Goal: Information Seeking & Learning: Find specific fact

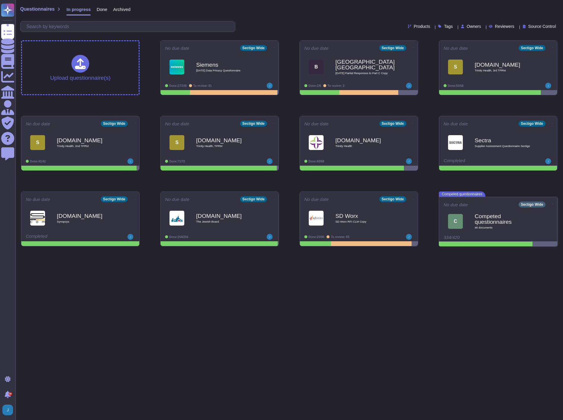
click at [231, 14] on div "Questionnaires In progress Done Archived" at bounding box center [289, 11] width 538 height 12
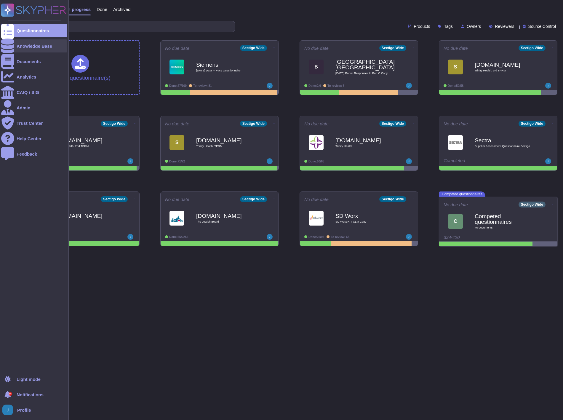
click at [30, 47] on div "Knowledge Base" at bounding box center [35, 46] width 36 height 4
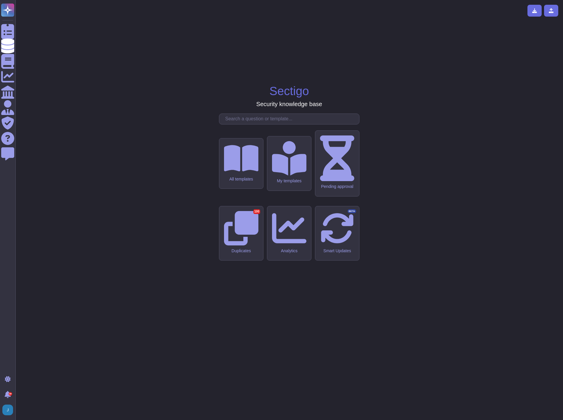
click at [284, 124] on input "text" at bounding box center [290, 119] width 137 height 10
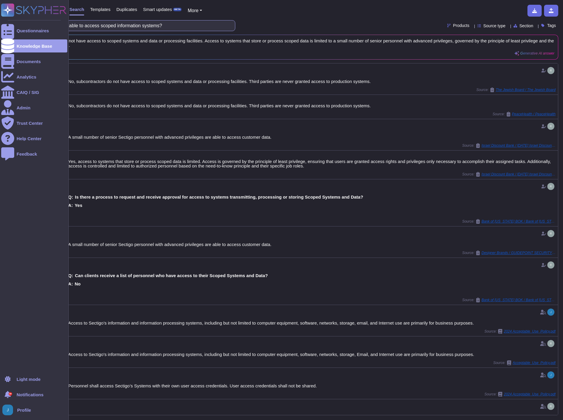
drag, startPoint x: 204, startPoint y: 23, endPoint x: 13, endPoint y: 18, distance: 191.0
click at [13, 18] on div "Questionnaires Knowledge Base Documents Analytics CAIQ / SIG Admin Trust Center…" at bounding box center [281, 210] width 563 height 420
paste input "Are all the following used when transporting scoped data: chain of custody logs…"
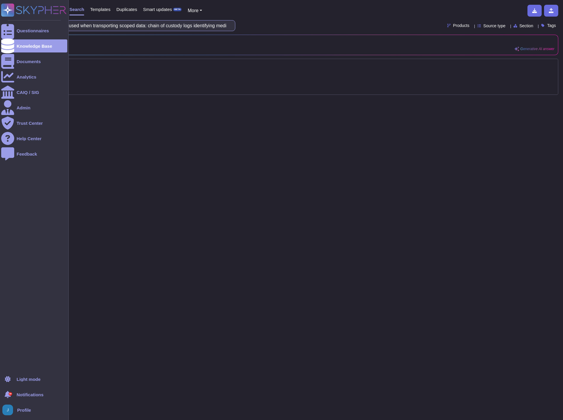
scroll to position [0, 162]
type input "Are all the following used when transporting scoped data: chain of custody logs…"
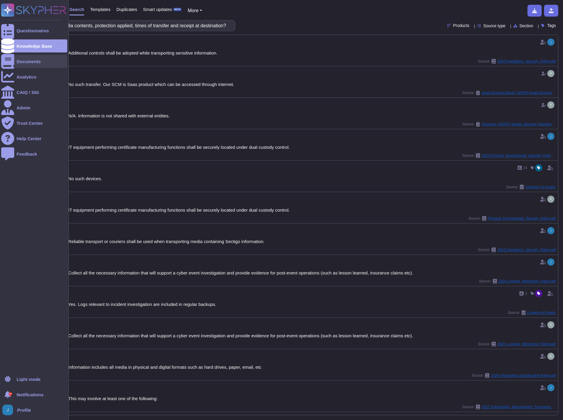
scroll to position [0, 0]
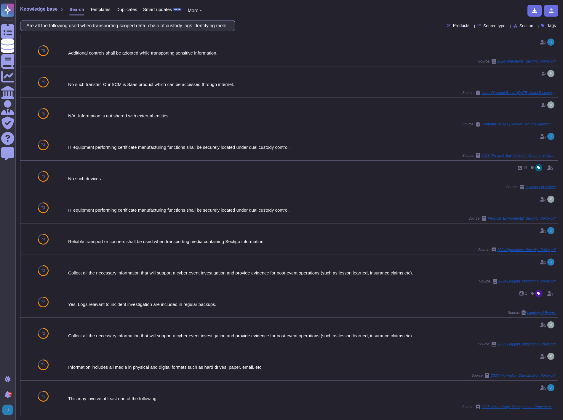
click at [159, 22] on input "Are all the following used when transporting scoped data: chain of custody logs…" at bounding box center [125, 25] width 205 height 10
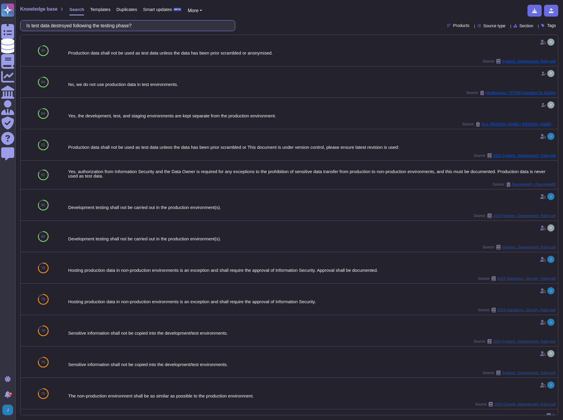
drag, startPoint x: 143, startPoint y: 24, endPoint x: 28, endPoint y: 25, distance: 115.2
click at [30, 23] on input "Is test data destroyed following the testing phase?" at bounding box center [125, 25] width 205 height 10
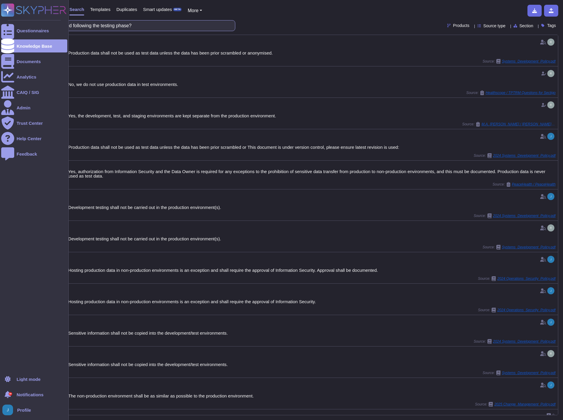
paste input "Do third-party contracts include all applicable privacy and security control re…"
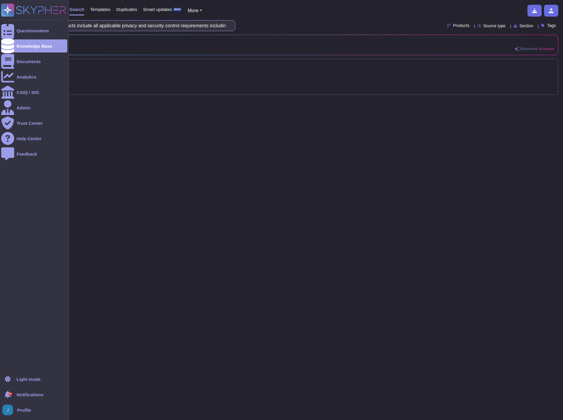
scroll to position [0, 69]
type input "Do third-party contracts include all applicable privacy and security control re…"
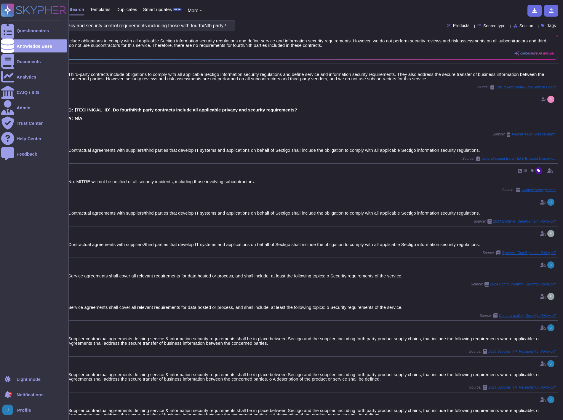
scroll to position [0, 0]
